Goal: Task Accomplishment & Management: Manage account settings

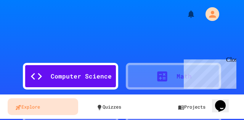
click at [232, 60] on div "Close" at bounding box center [231, 61] width 10 height 10
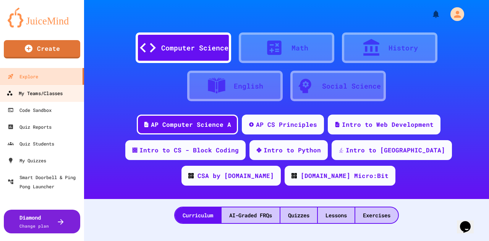
click at [41, 89] on div "My Teams/Classes" at bounding box center [34, 94] width 56 height 10
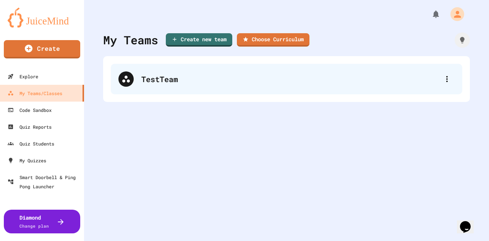
click at [183, 79] on div "TestTeam" at bounding box center [290, 78] width 298 height 11
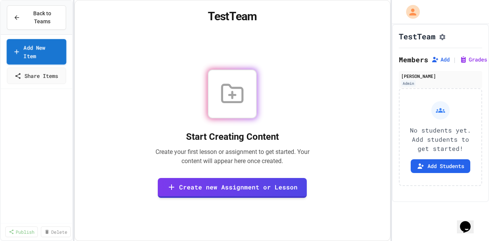
click at [47, 41] on link "Add New Item" at bounding box center [36, 52] width 60 height 26
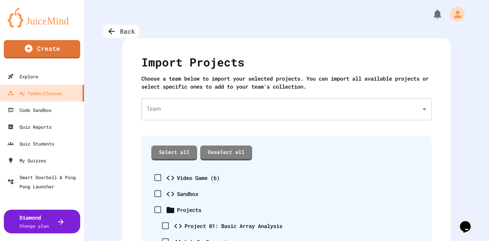
click at [455, 14] on icon "My Account" at bounding box center [457, 14] width 11 height 11
click at [275, 240] on div at bounding box center [244, 241] width 489 height 0
click at [237, 109] on body "We are updating our servers at 7PM EST [DATE]. [PERSON_NAME] should continue to…" at bounding box center [244, 120] width 489 height 241
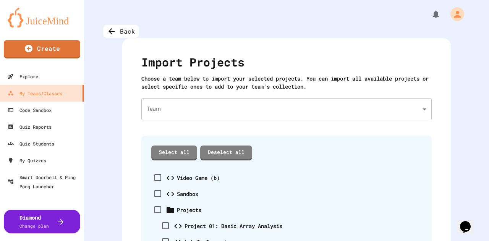
type input "**********"
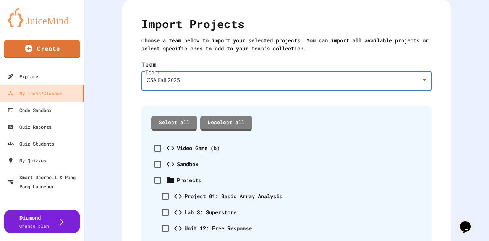
scroll to position [76, 0]
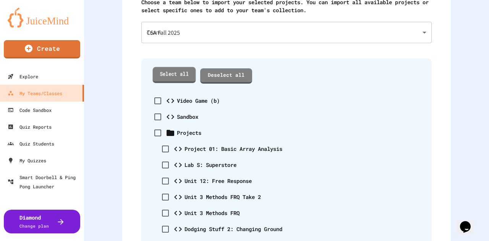
click at [168, 77] on link "Select all" at bounding box center [174, 75] width 43 height 16
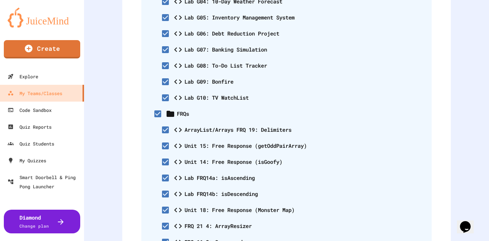
scroll to position [4635, 0]
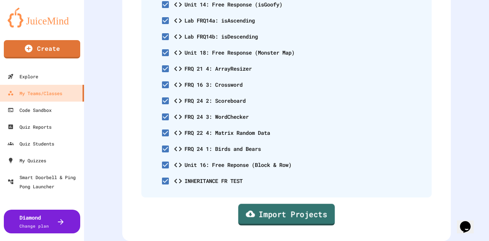
click at [292, 210] on link "Import Projects" at bounding box center [286, 214] width 97 height 22
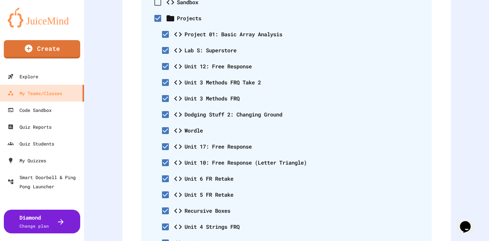
scroll to position [135, 0]
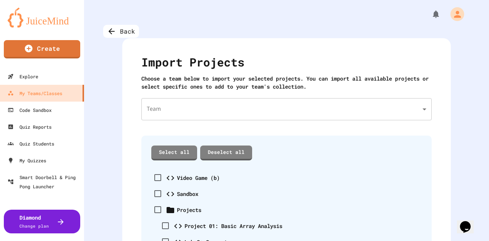
click at [235, 115] on body "We are updating our servers at 7PM EST [DATE]. [PERSON_NAME] should continue to…" at bounding box center [244, 120] width 489 height 241
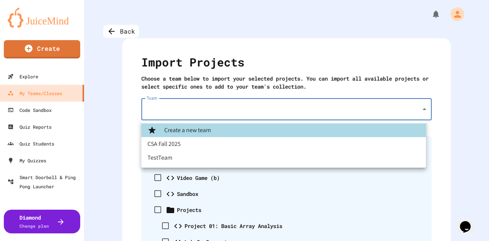
click at [165, 142] on li "CSA Fall 2025" at bounding box center [283, 144] width 284 height 14
type input "**********"
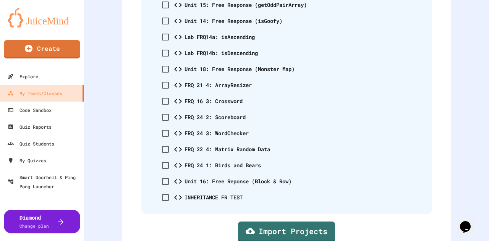
scroll to position [4635, 0]
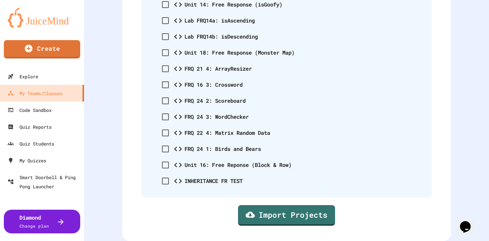
drag, startPoint x: 486, startPoint y: 101, endPoint x: 1, endPoint y: 20, distance: 491.5
click at [255, 208] on link "Import Projects" at bounding box center [286, 215] width 98 height 22
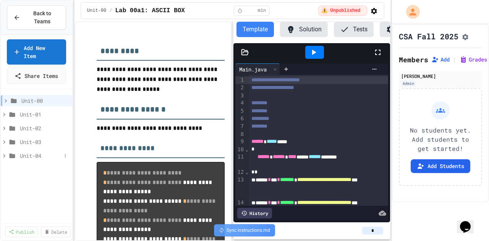
click at [21, 152] on span "Unit-04" at bounding box center [41, 156] width 42 height 8
click at [27, 165] on span "Lab 04a: Average Length of Two Strings" at bounding box center [39, 169] width 31 height 8
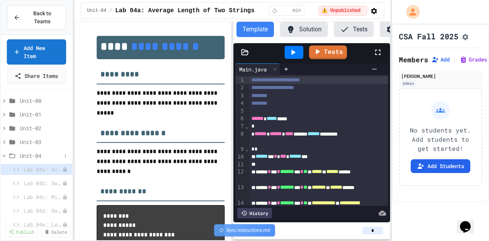
click at [6, 152] on icon at bounding box center [4, 155] width 7 height 7
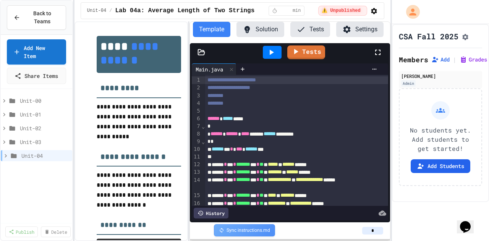
click at [190, 100] on div "**********" at bounding box center [232, 131] width 316 height 220
click at [431, 168] on button "Add Students" at bounding box center [440, 166] width 60 height 14
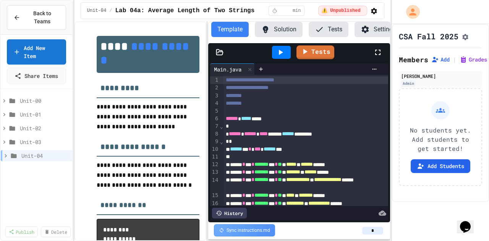
click at [211, 119] on div "**********" at bounding box center [232, 131] width 316 height 220
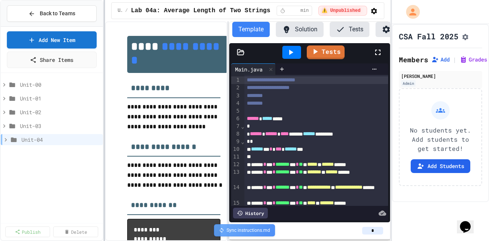
click at [105, 122] on div at bounding box center [104, 120] width 2 height 241
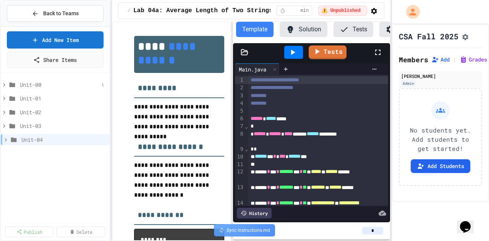
click at [5, 84] on icon at bounding box center [4, 84] width 2 height 3
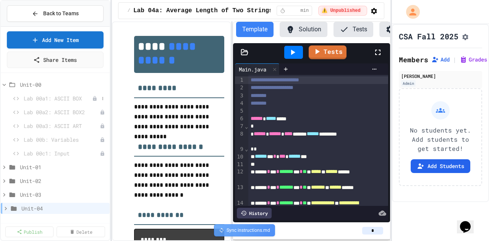
click at [35, 98] on span "Lab 00a1: ASCII BOX" at bounding box center [58, 98] width 68 height 8
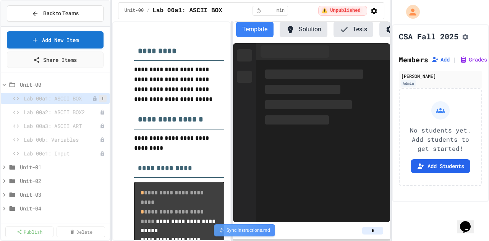
click at [105, 98] on icon at bounding box center [102, 98] width 5 height 5
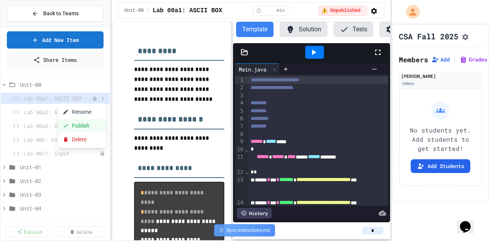
click at [82, 124] on button "Publish" at bounding box center [82, 126] width 48 height 14
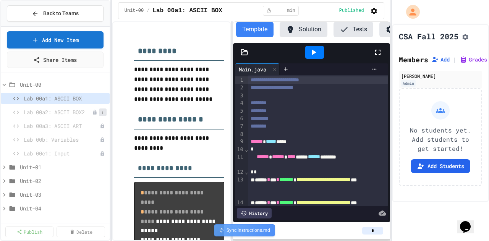
click at [102, 111] on icon at bounding box center [102, 112] width 1 height 3
click at [90, 139] on button "Publish" at bounding box center [82, 139] width 48 height 14
click at [104, 126] on icon at bounding box center [102, 126] width 5 height 5
click at [91, 149] on button "Publish" at bounding box center [82, 153] width 48 height 14
click at [103, 138] on icon at bounding box center [102, 139] width 5 height 5
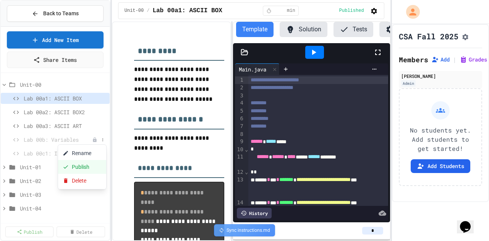
click at [90, 166] on button "Publish" at bounding box center [82, 167] width 48 height 14
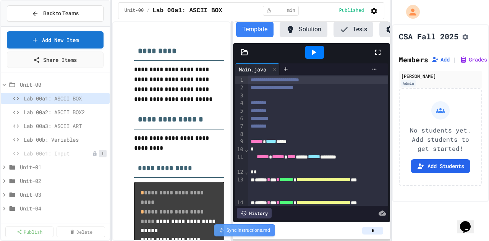
click at [106, 155] on button at bounding box center [103, 154] width 8 height 8
click at [88, 180] on button "Publish" at bounding box center [82, 181] width 48 height 14
